Goal: Task Accomplishment & Management: Use online tool/utility

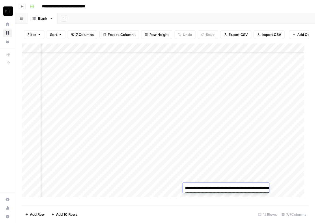
scroll to position [973, 140]
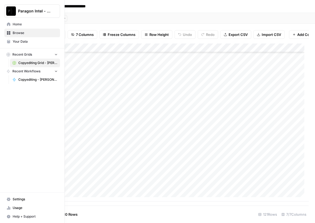
click at [25, 33] on span "Browse" at bounding box center [35, 32] width 45 height 5
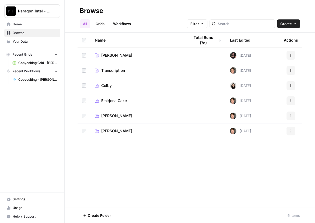
click at [120, 100] on span "Emirjona Cake" at bounding box center [114, 100] width 26 height 5
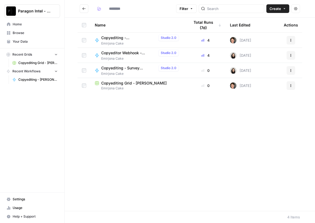
type input "**********"
click at [128, 37] on span "Copyediting - [PERSON_NAME]" at bounding box center [128, 37] width 55 height 5
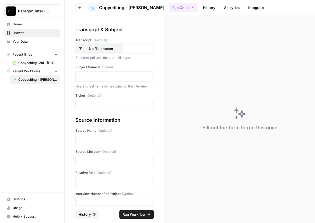
click at [106, 49] on p "No file chosen" at bounding box center [101, 48] width 35 height 5
click at [98, 77] on p at bounding box center [114, 76] width 71 height 5
click at [84, 103] on p at bounding box center [114, 104] width 71 height 5
click at [90, 138] on p at bounding box center [114, 139] width 71 height 5
click at [84, 158] on p at bounding box center [114, 160] width 71 height 5
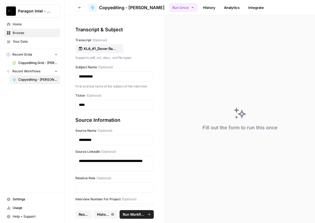
click at [85, 190] on div at bounding box center [114, 187] width 78 height 10
click at [94, 184] on p at bounding box center [114, 186] width 71 height 5
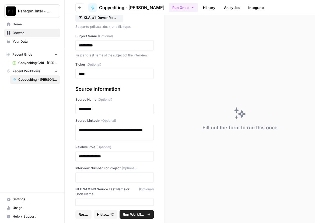
click at [93, 173] on div at bounding box center [114, 177] width 78 height 10
click at [93, 176] on p at bounding box center [114, 176] width 71 height 5
click at [138, 214] on span "Run Workflow" at bounding box center [134, 213] width 23 height 5
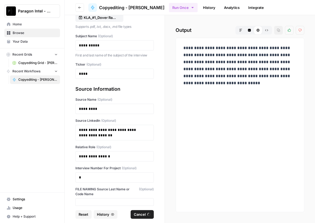
click at [22, 32] on span "Browse" at bounding box center [35, 32] width 45 height 5
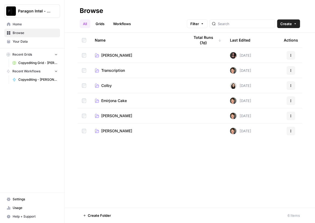
click at [116, 103] on td "Emirjona Cake" at bounding box center [138, 100] width 95 height 15
click at [116, 101] on span "Emirjona Cake" at bounding box center [114, 100] width 26 height 5
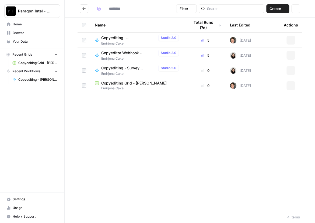
type input "**********"
click at [128, 36] on span "Copyediting - [PERSON_NAME]" at bounding box center [128, 37] width 55 height 5
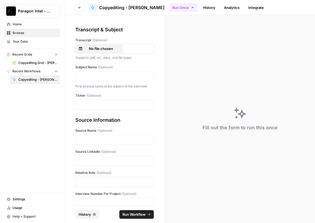
click at [105, 48] on p "No file chosen" at bounding box center [101, 48] width 35 height 5
click at [92, 77] on p at bounding box center [114, 76] width 71 height 5
click at [88, 102] on p at bounding box center [114, 104] width 71 height 5
click at [80, 138] on p at bounding box center [114, 139] width 71 height 5
click at [88, 158] on p at bounding box center [114, 160] width 71 height 5
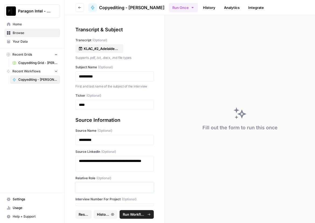
click at [94, 187] on p at bounding box center [114, 186] width 71 height 5
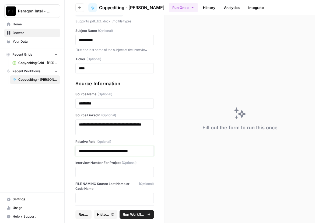
scroll to position [37, 0]
click at [94, 173] on p at bounding box center [114, 171] width 71 height 5
click at [140, 212] on span "Run Workflow" at bounding box center [134, 213] width 23 height 5
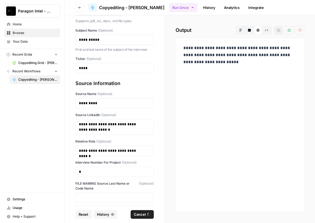
click at [42, 32] on span "Browse" at bounding box center [35, 32] width 45 height 5
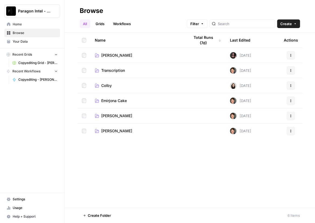
click at [107, 99] on span "Emirjona Cake" at bounding box center [114, 100] width 26 height 5
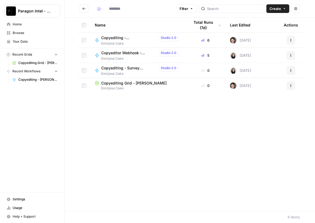
type input "**********"
click at [116, 37] on span "Copyediting - [PERSON_NAME]" at bounding box center [128, 37] width 55 height 5
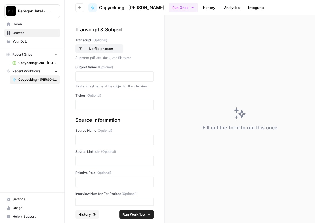
drag, startPoint x: 112, startPoint y: 39, endPoint x: 108, endPoint y: 42, distance: 4.9
click at [108, 42] on label "Transcript (Optional)" at bounding box center [114, 40] width 78 height 5
click at [0, 0] on input "Transcript (Optional)" at bounding box center [0, 0] width 0 height 0
click at [92, 77] on p at bounding box center [114, 76] width 71 height 5
click at [89, 103] on p at bounding box center [114, 104] width 71 height 5
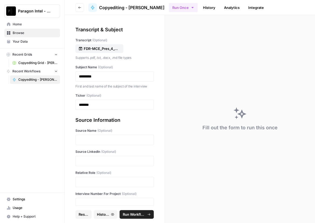
click at [87, 144] on div at bounding box center [114, 140] width 78 height 10
click at [101, 136] on div at bounding box center [114, 140] width 78 height 10
click at [102, 142] on p at bounding box center [114, 139] width 71 height 5
click at [89, 160] on p at bounding box center [114, 160] width 71 height 5
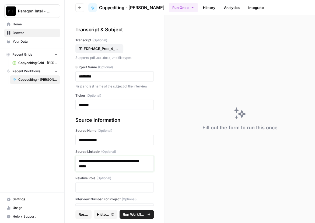
click at [89, 160] on p "**********" at bounding box center [112, 163] width 67 height 11
click at [90, 189] on p at bounding box center [114, 186] width 71 height 5
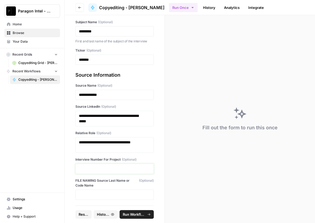
click at [102, 170] on p at bounding box center [114, 168] width 71 height 5
click at [130, 212] on span "Run Workflow" at bounding box center [134, 213] width 23 height 5
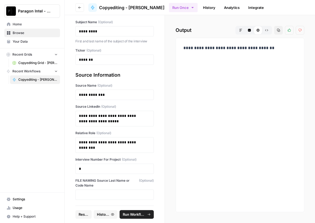
click at [32, 62] on span "Copyediting Grid - [PERSON_NAME]" at bounding box center [37, 62] width 39 height 5
